Goal: Find specific page/section: Find specific page/section

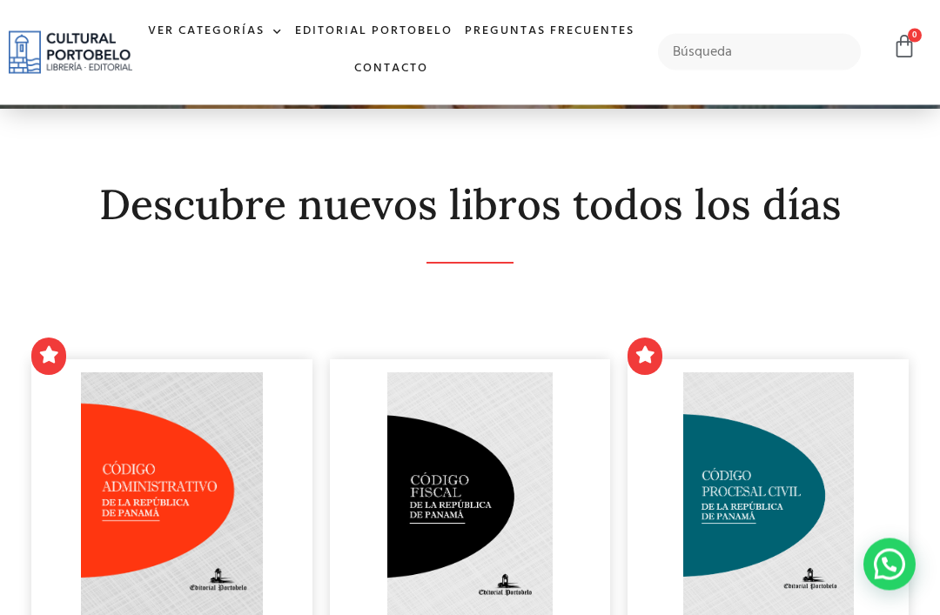
scroll to position [192, 0]
click at [283, 28] on span at bounding box center [274, 32] width 18 height 26
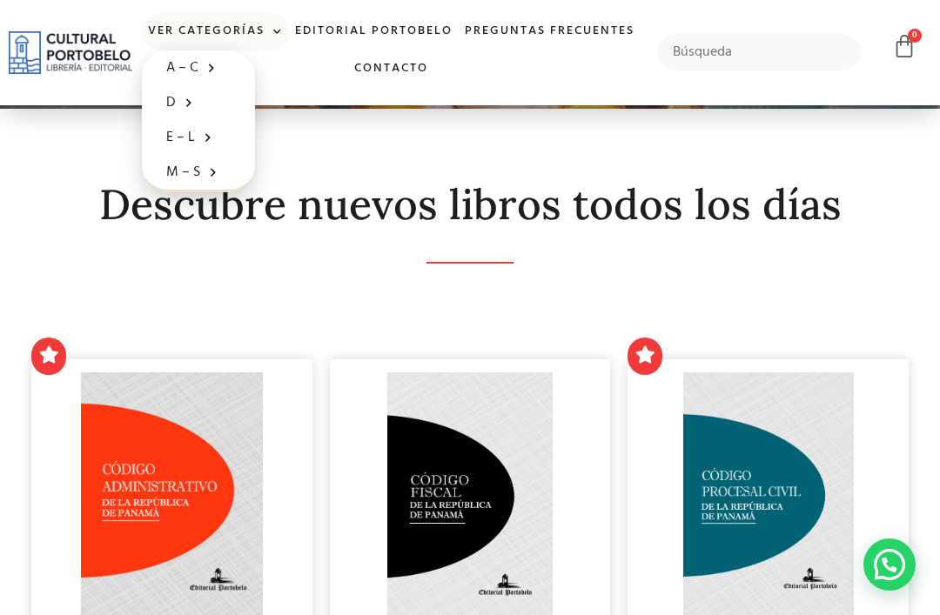
click at [459, 18] on link "Editorial Portobelo" at bounding box center [374, 31] width 170 height 37
click at [459, 32] on link "Editorial Portobelo" at bounding box center [374, 31] width 170 height 37
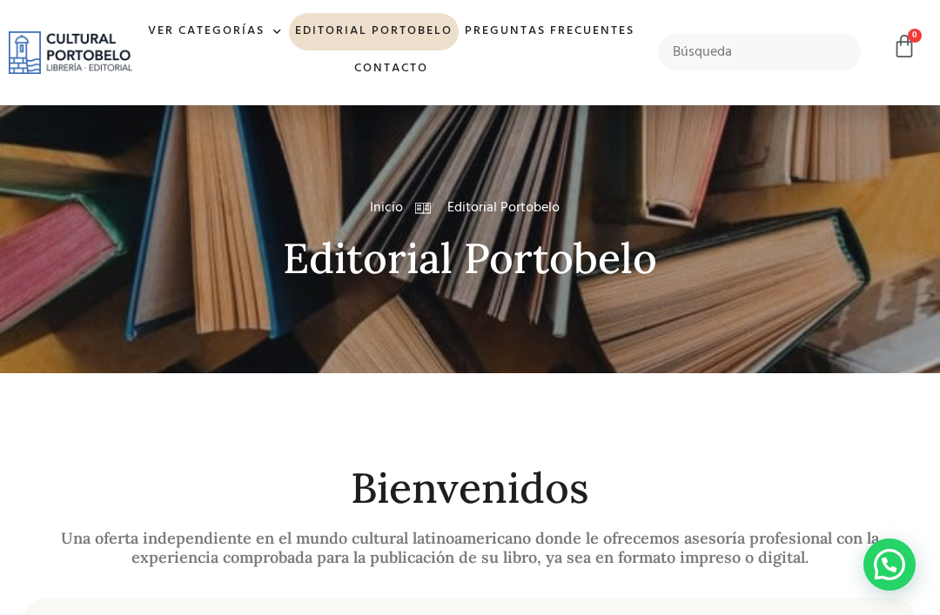
click at [283, 27] on span at bounding box center [274, 32] width 18 height 26
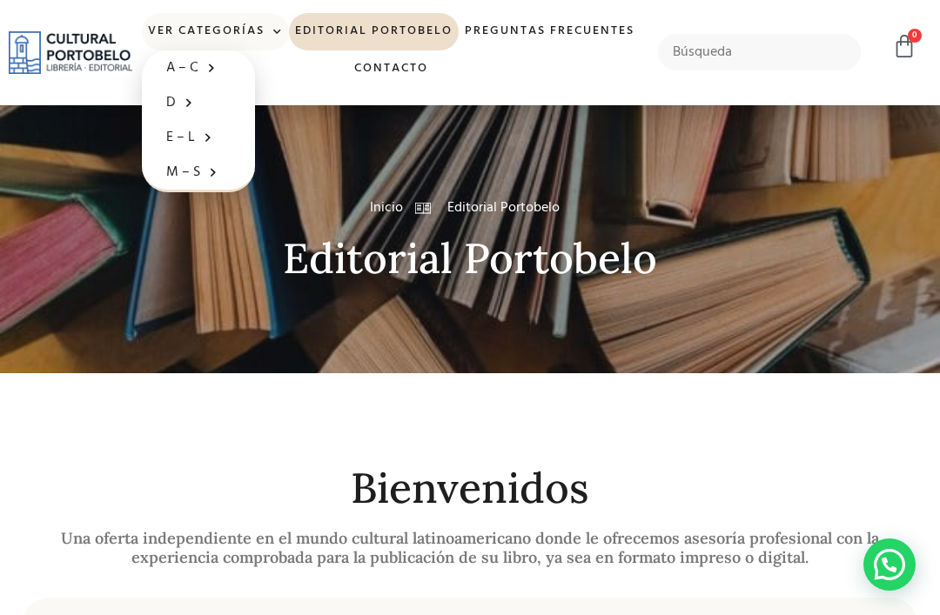
click at [255, 68] on link "A – C" at bounding box center [198, 67] width 113 height 35
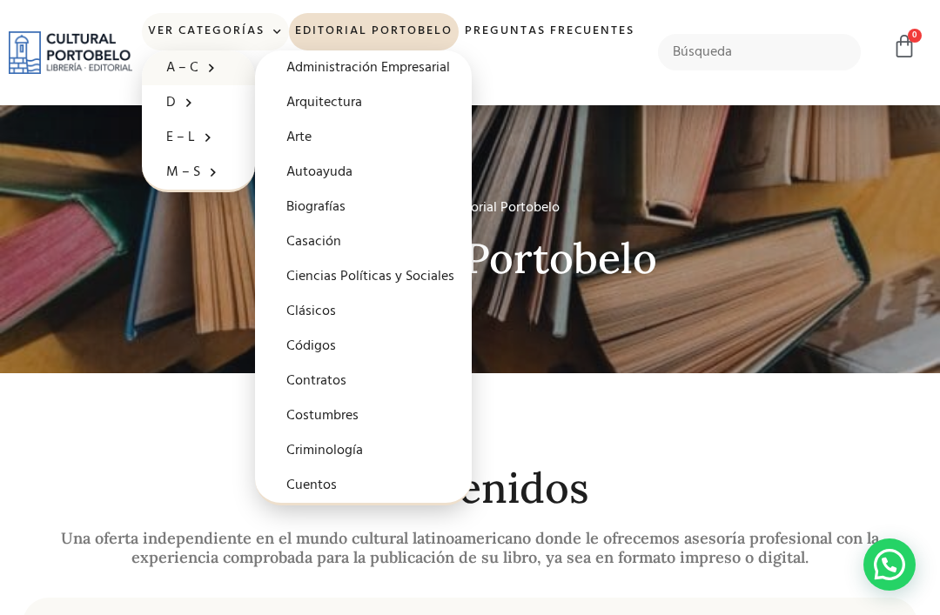
click at [438, 216] on link "Biografías" at bounding box center [363, 207] width 217 height 35
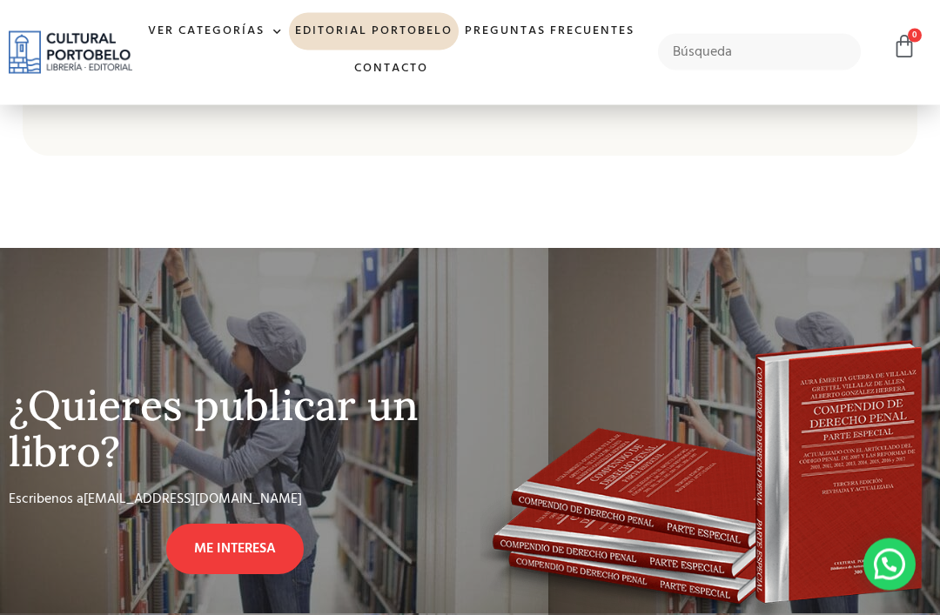
scroll to position [1068, 0]
